Goal: Task Accomplishment & Management: Manage account settings

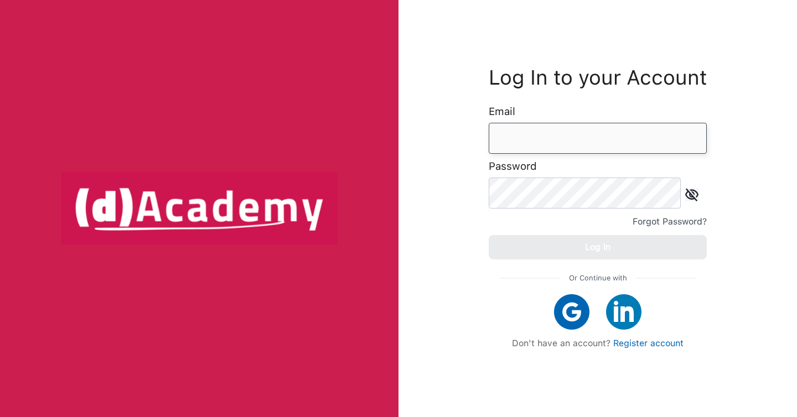
click at [532, 150] on input "email" at bounding box center [598, 138] width 218 height 31
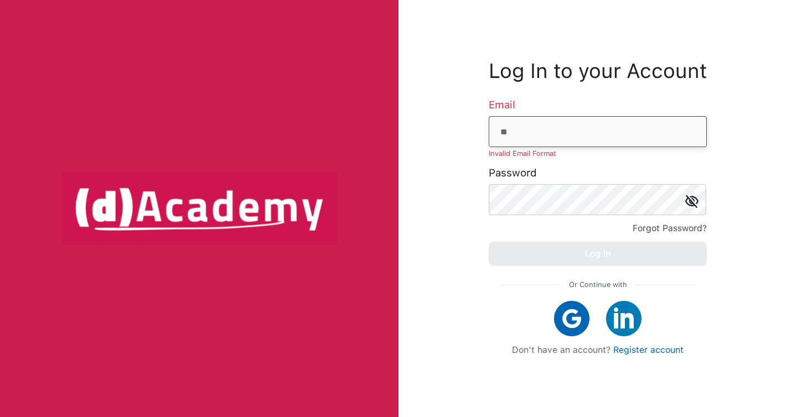
type input "*"
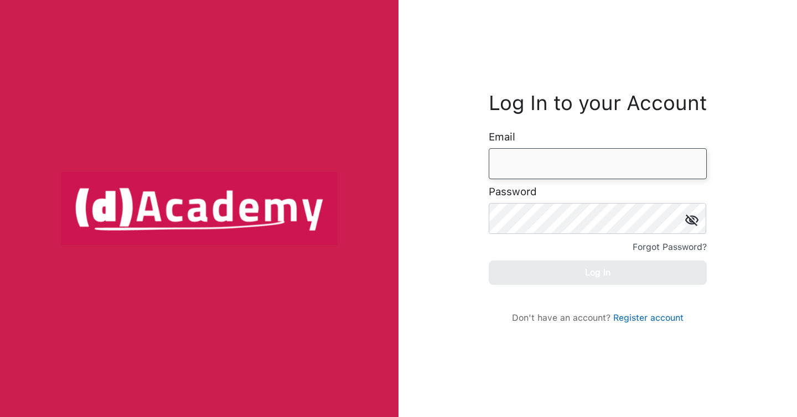
click at [553, 169] on input "email" at bounding box center [598, 163] width 218 height 31
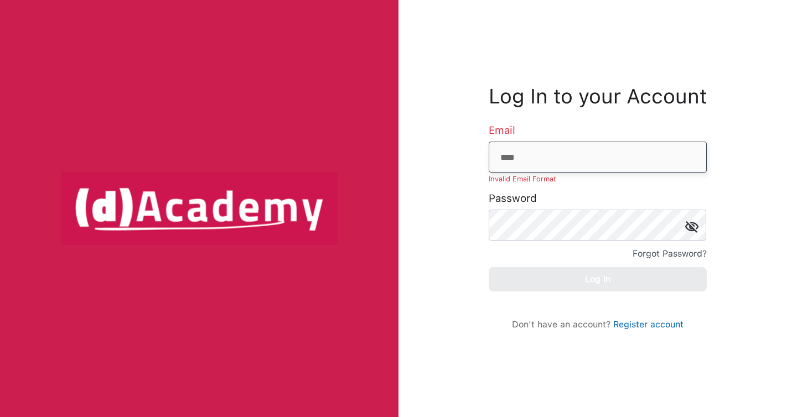
type input "**********"
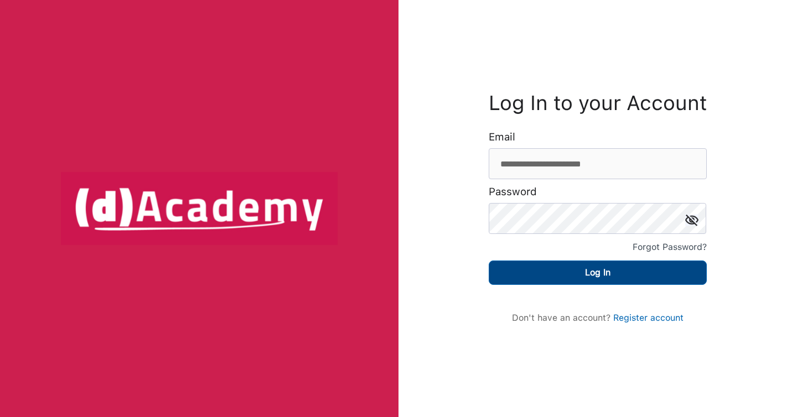
click at [580, 276] on button "Log In" at bounding box center [598, 273] width 218 height 24
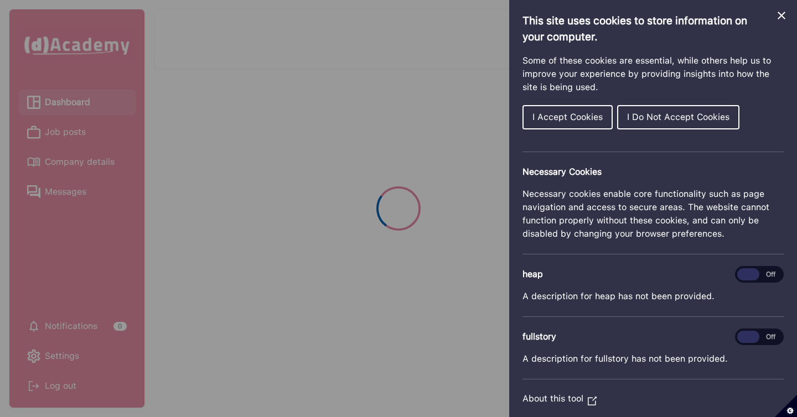
click at [566, 120] on span "I Accept Cookies" at bounding box center [567, 117] width 70 height 11
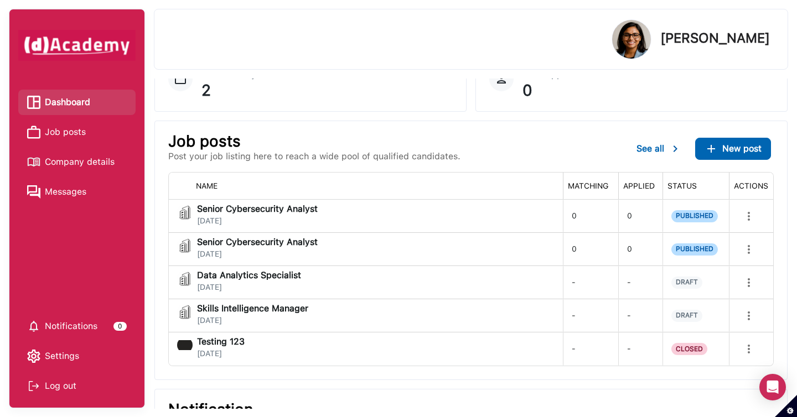
scroll to position [120, 0]
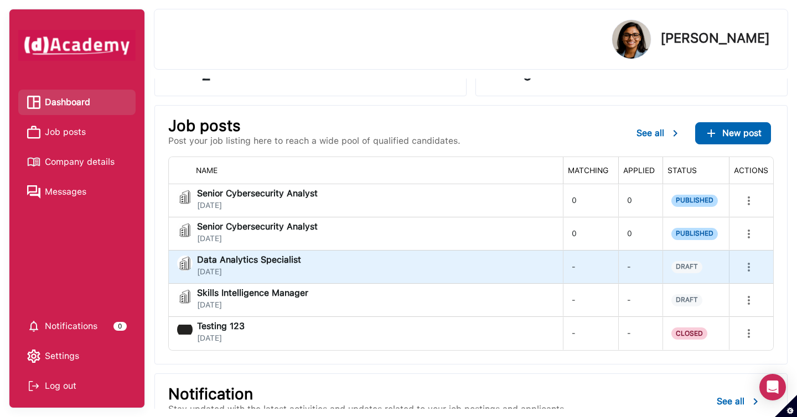
click at [437, 260] on div "Data Analytics Specialist [DATE]" at bounding box center [365, 267] width 377 height 22
